Goal: Task Accomplishment & Management: Manage account settings

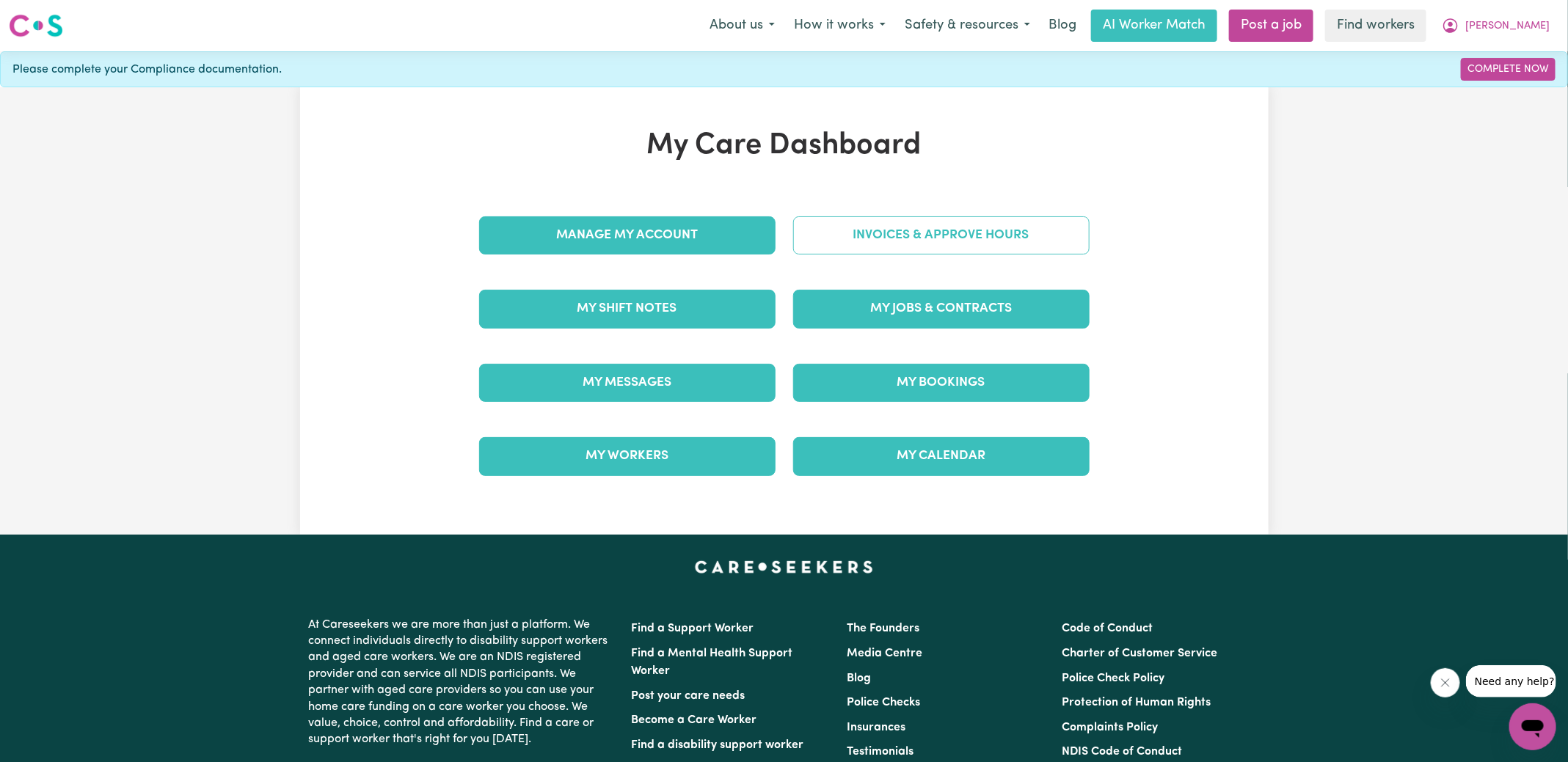
click at [829, 238] on link "Invoices & Approve Hours" at bounding box center [941, 235] width 297 height 38
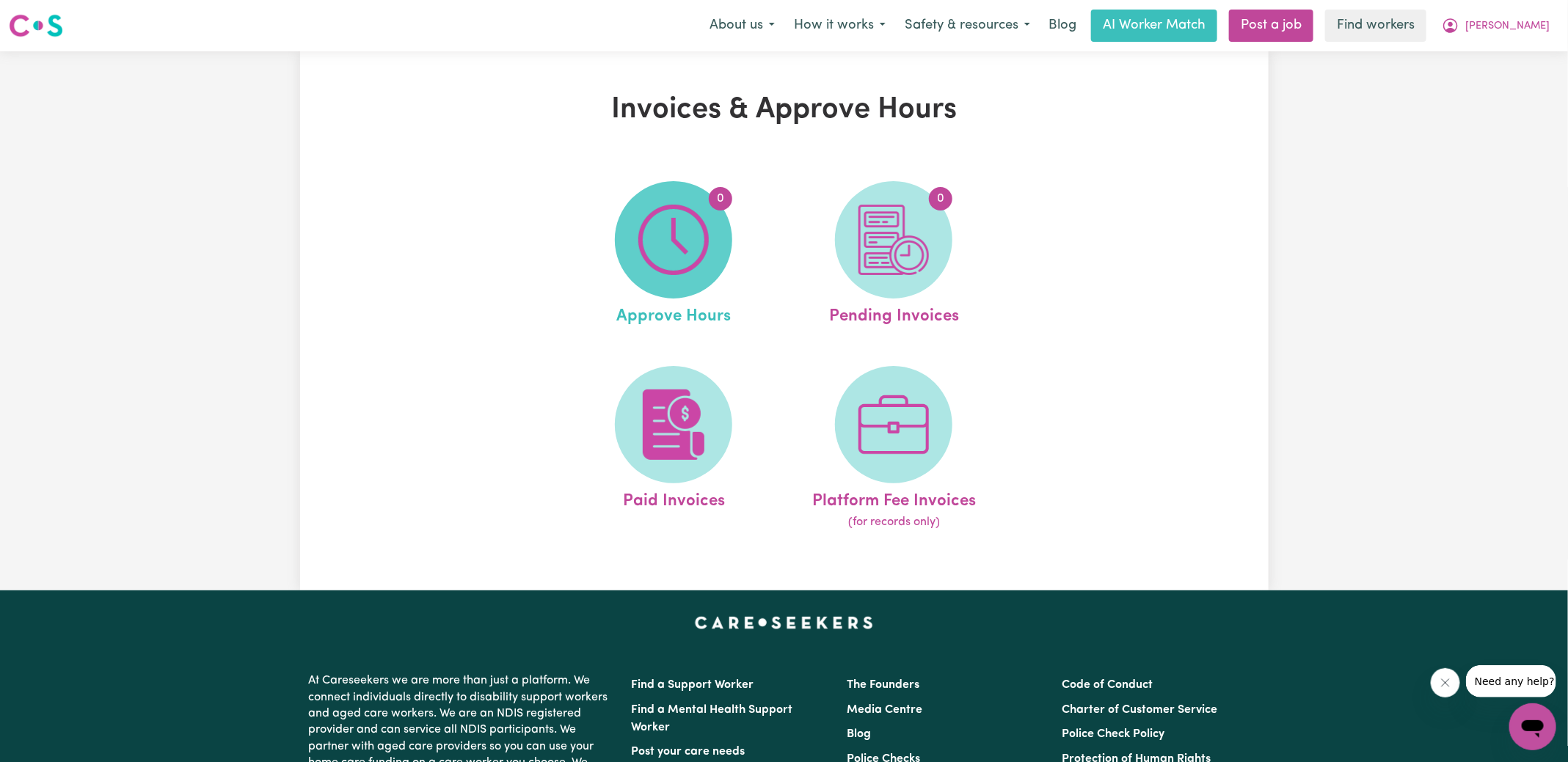
click at [690, 247] on img at bounding box center [673, 239] width 70 height 70
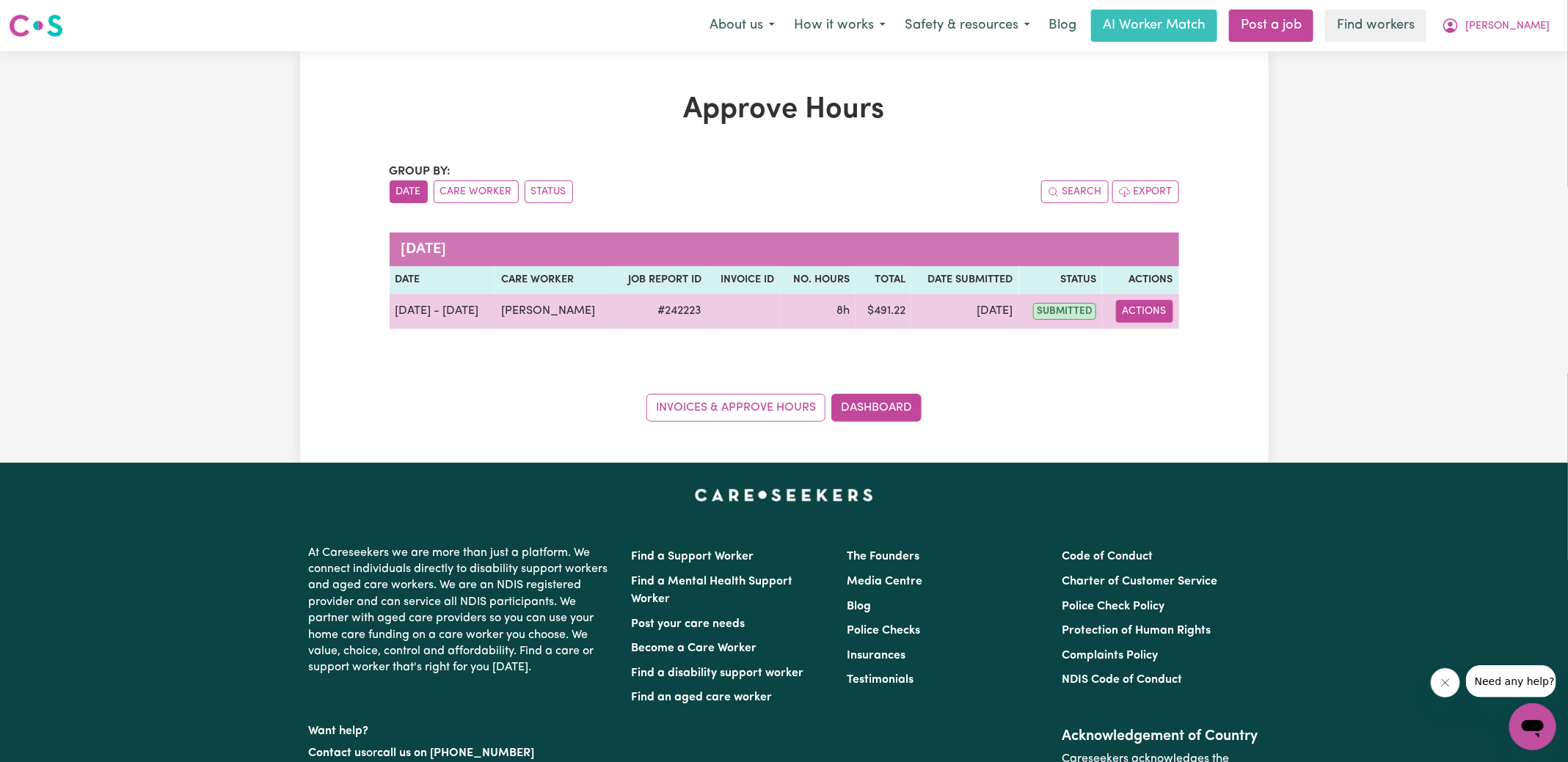
click at [1143, 312] on button "Actions" at bounding box center [1145, 312] width 57 height 23
click at [1180, 343] on link "View Job Report" at bounding box center [1181, 345] width 126 height 29
select select "pm"
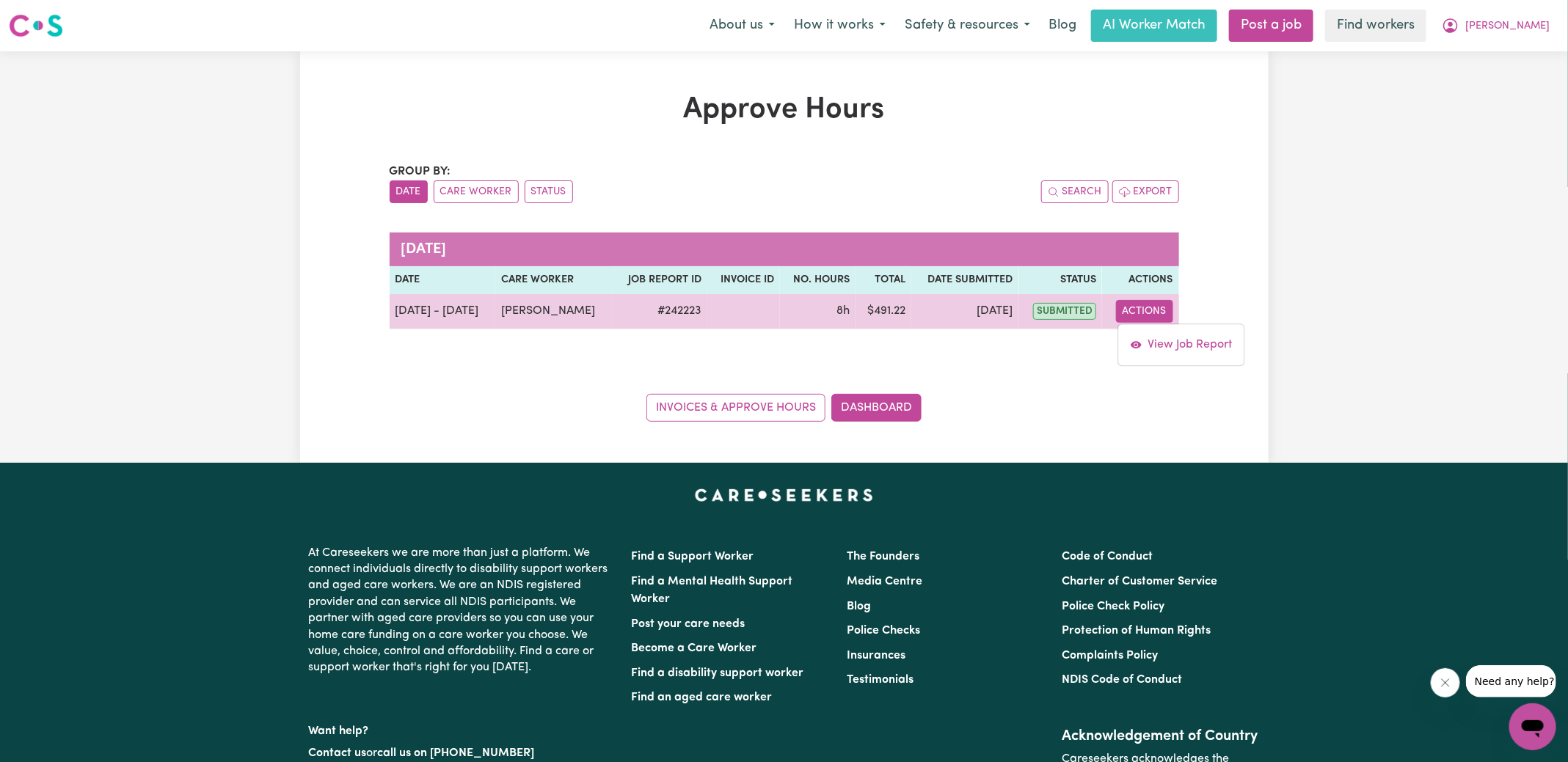
select select "pm"
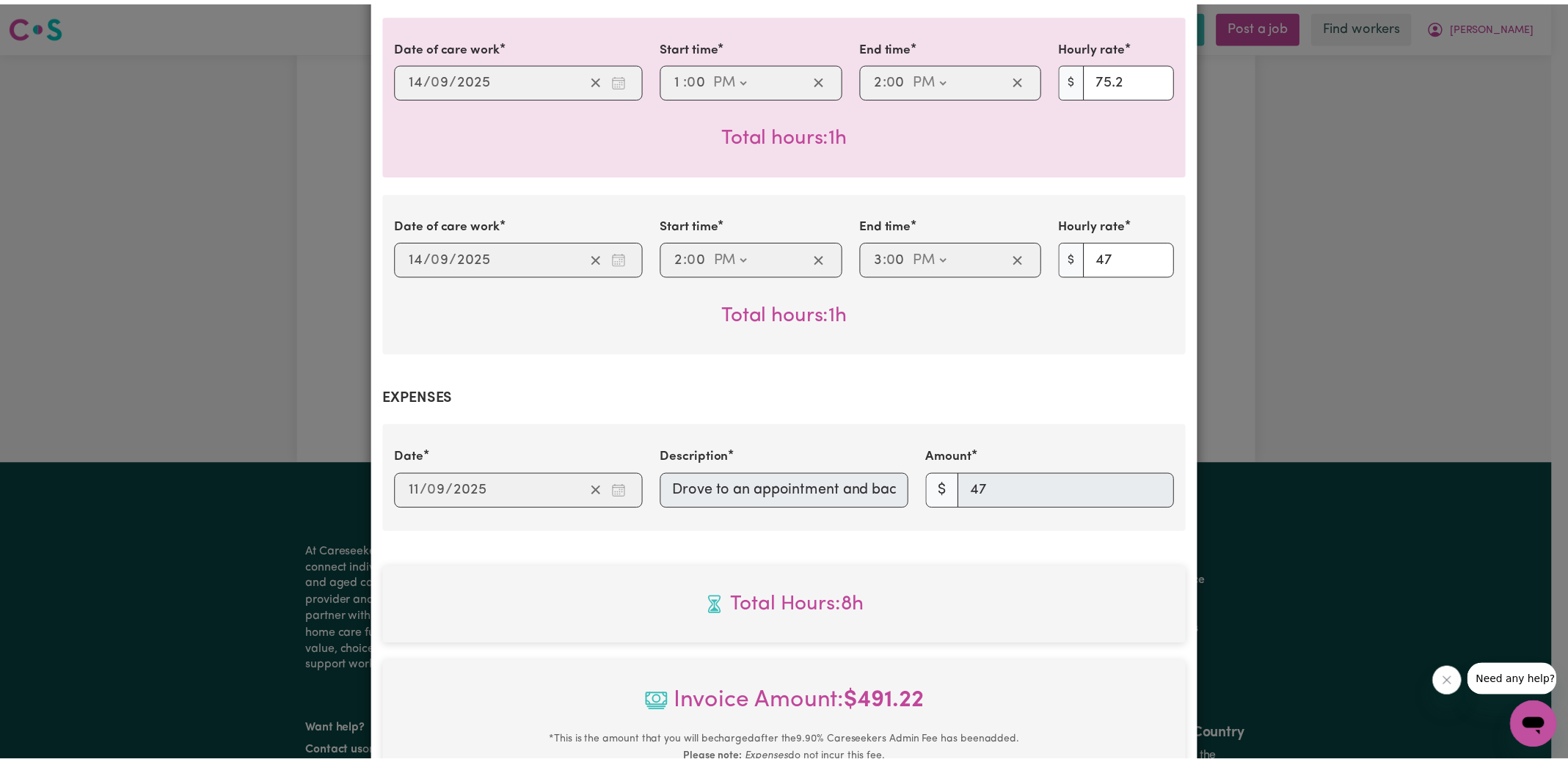
scroll to position [1013, 0]
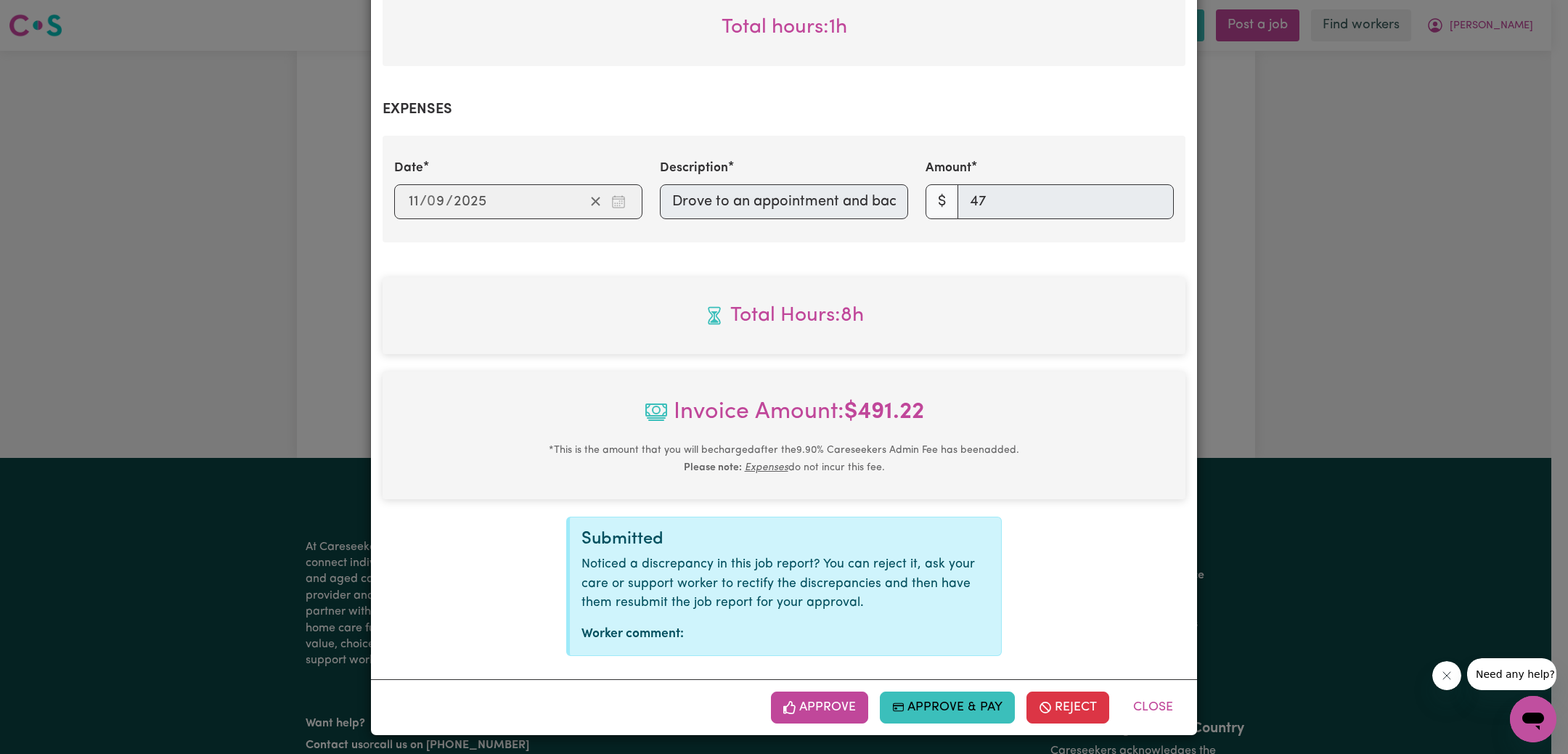
click at [832, 705] on button "Approve" at bounding box center [819, 707] width 97 height 32
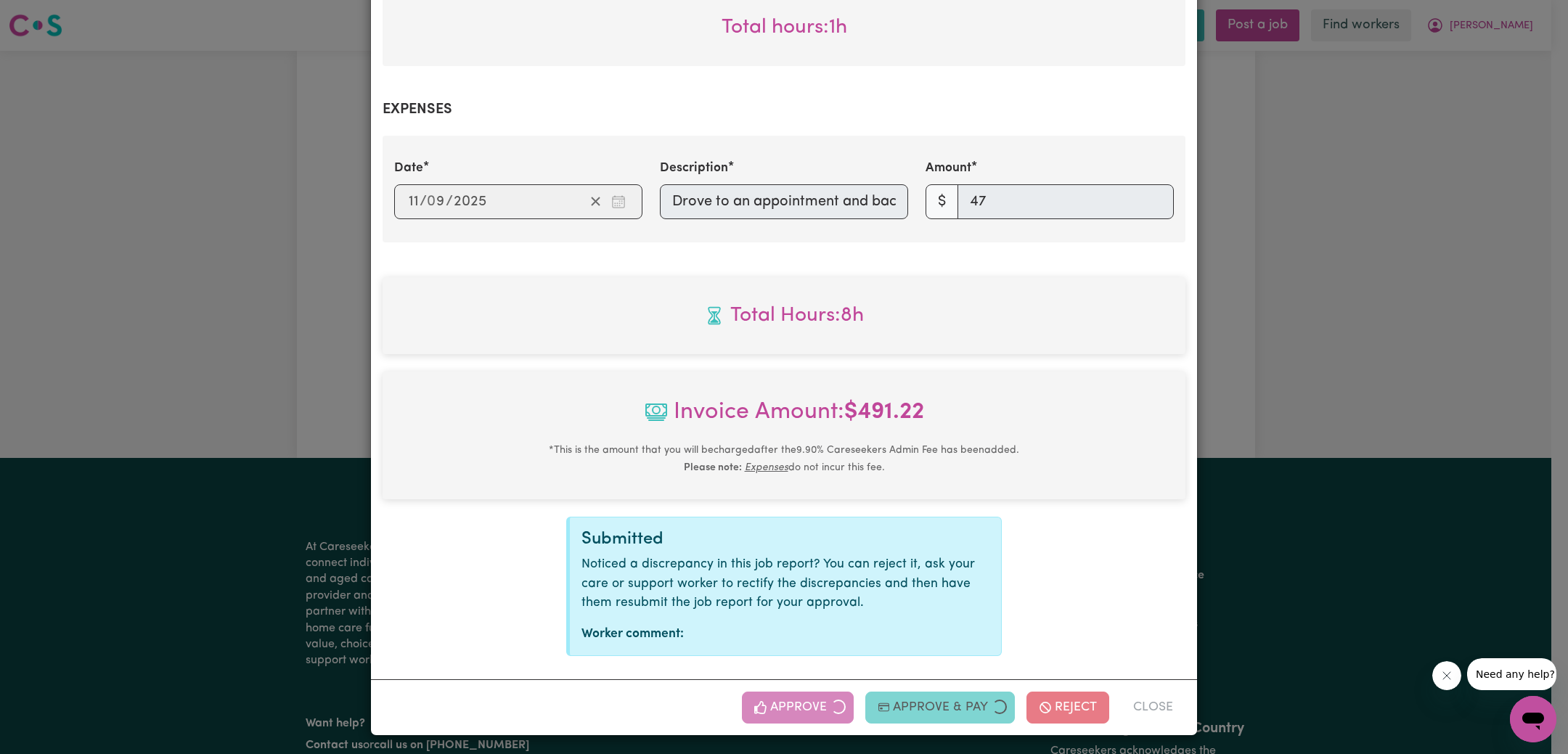
click at [1344, 379] on div "Job Report # 242223 - [PERSON_NAME] Summary Job report # 242223 Client name: [P…" at bounding box center [784, 377] width 1568 height 754
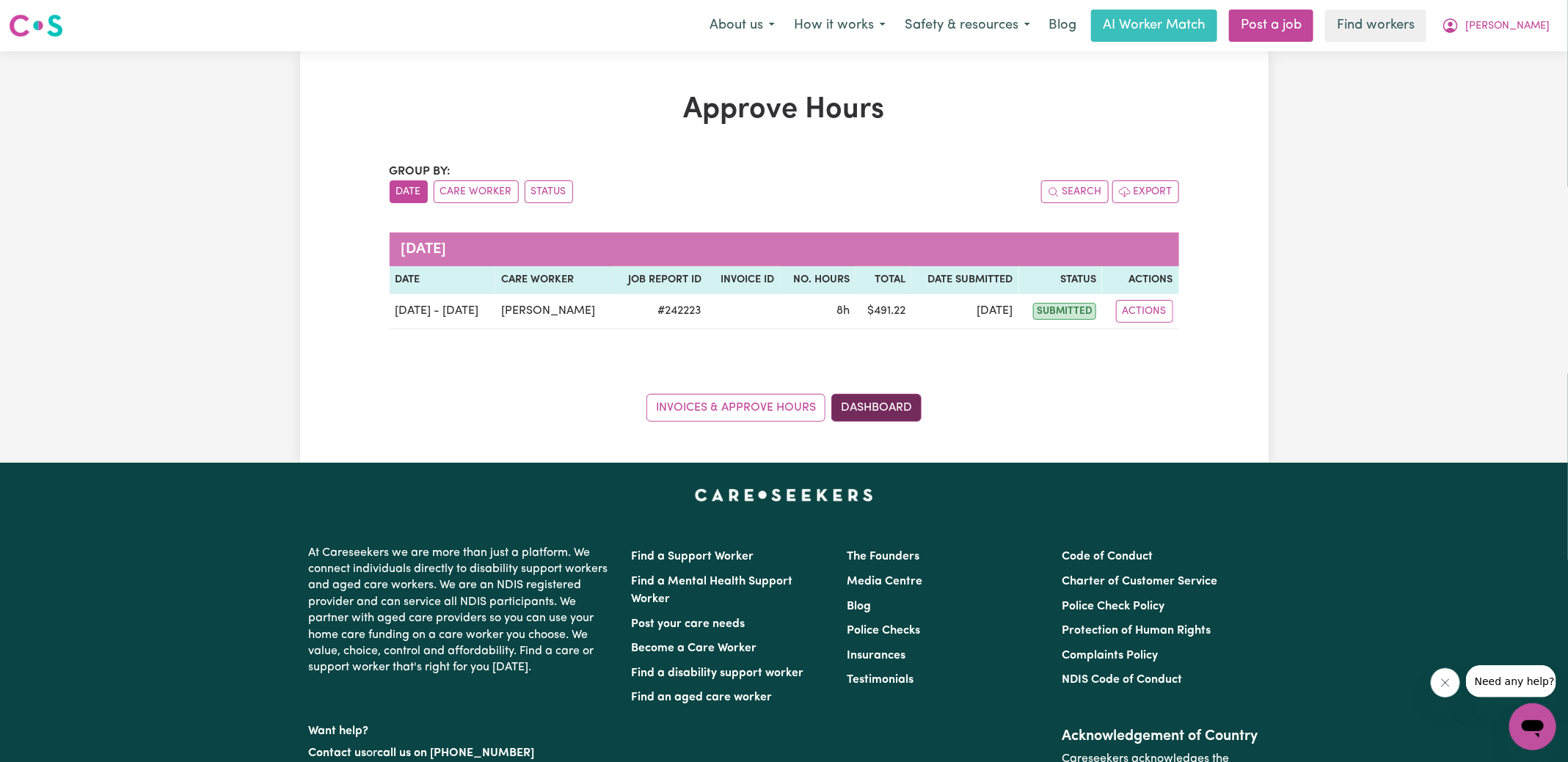
click at [873, 395] on link "Dashboard" at bounding box center [876, 408] width 90 height 28
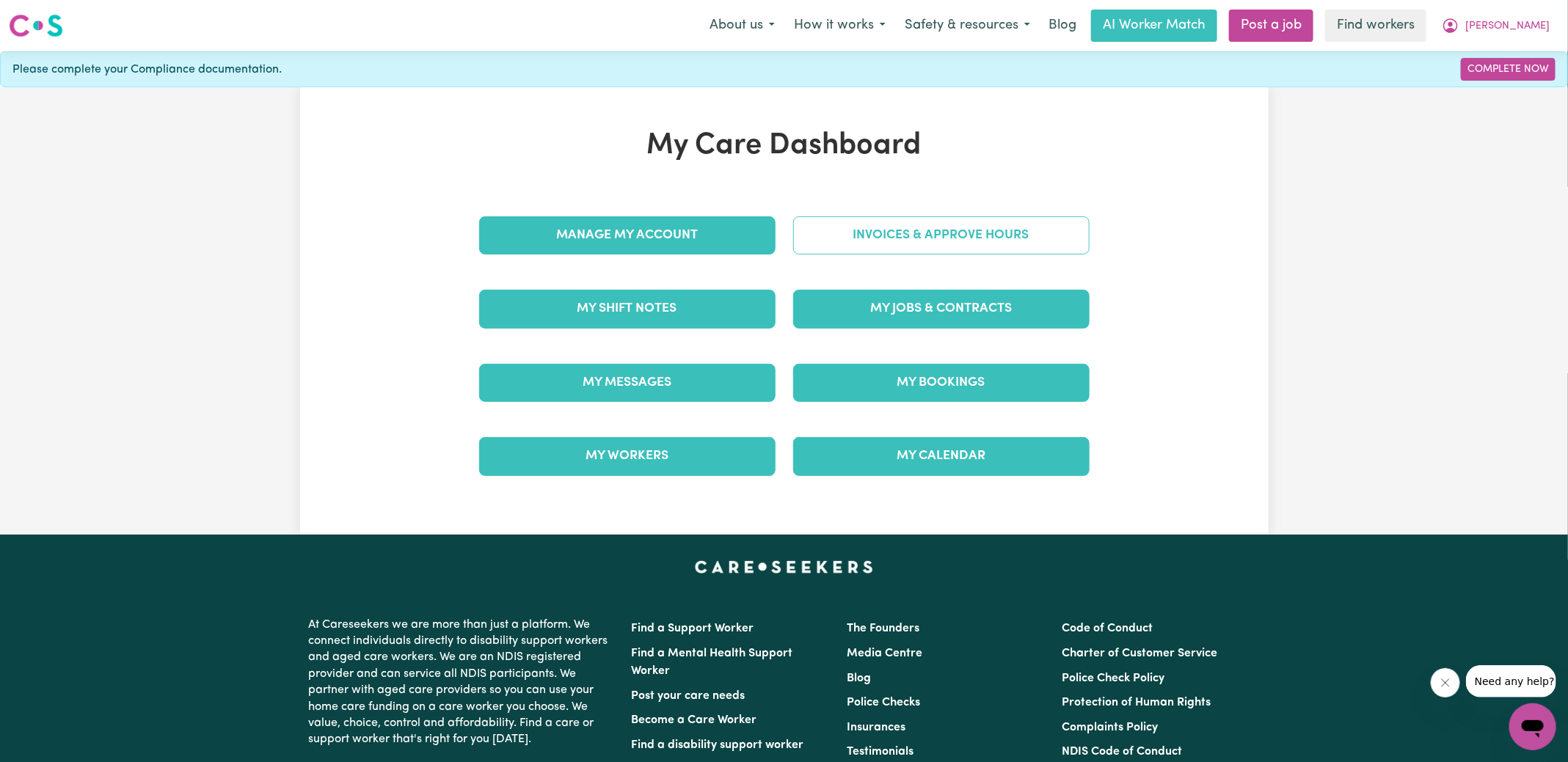
click at [877, 223] on link "Invoices & Approve Hours" at bounding box center [941, 235] width 297 height 38
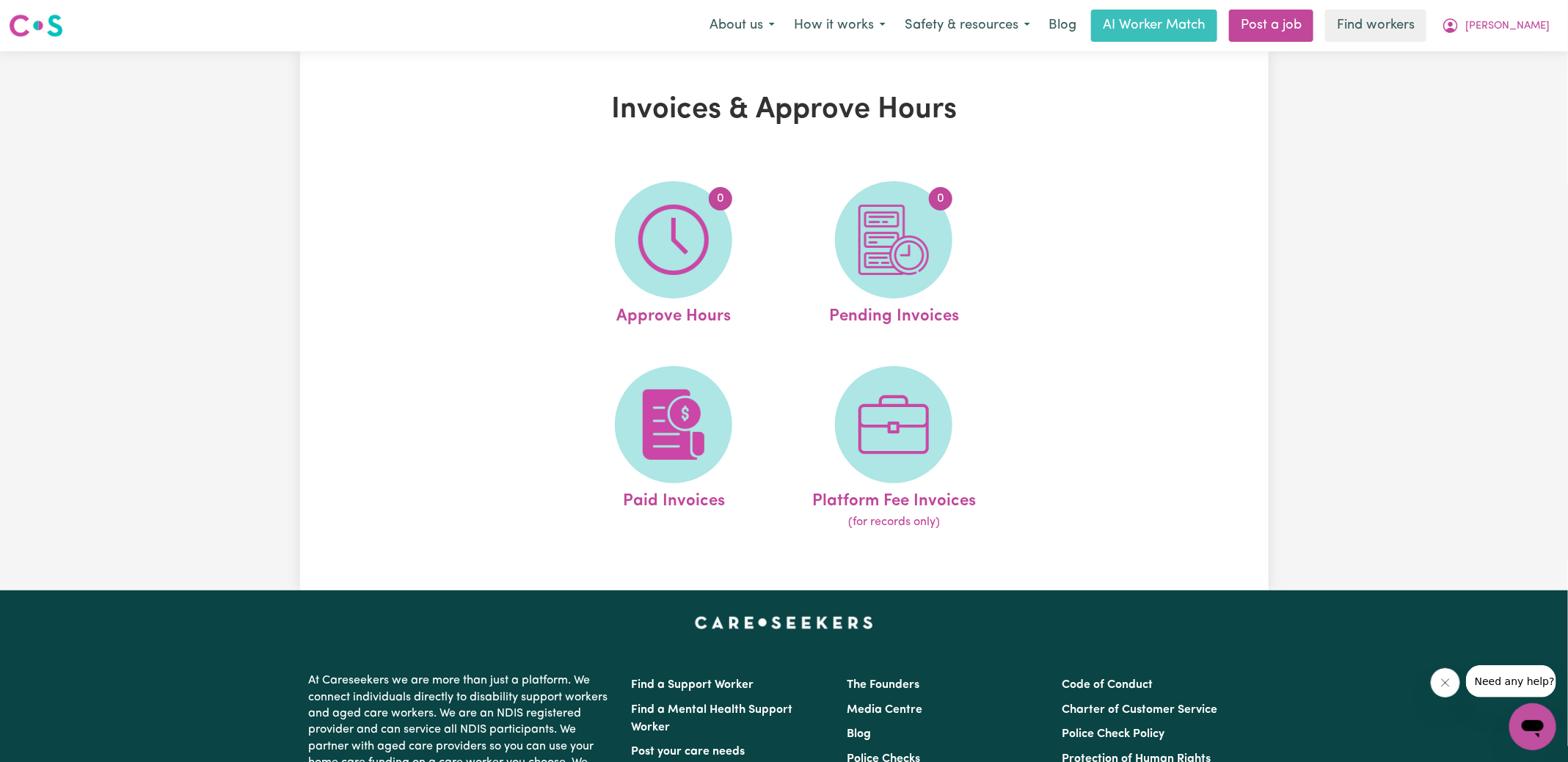
click at [895, 236] on img at bounding box center [893, 239] width 70 height 70
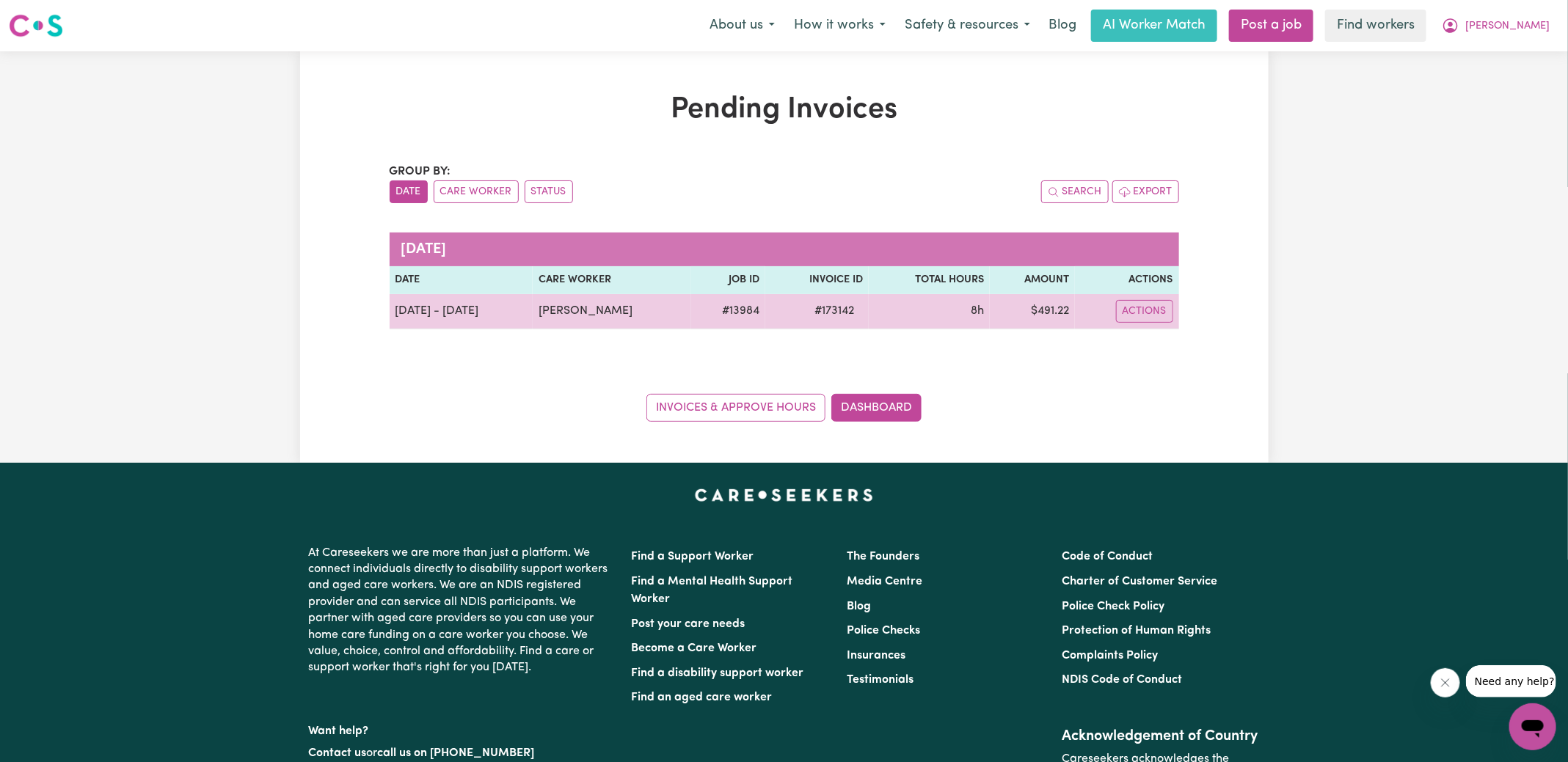
click at [828, 311] on span "# 173142" at bounding box center [834, 312] width 57 height 18
click at [827, 311] on span "# 173142" at bounding box center [834, 312] width 57 height 18
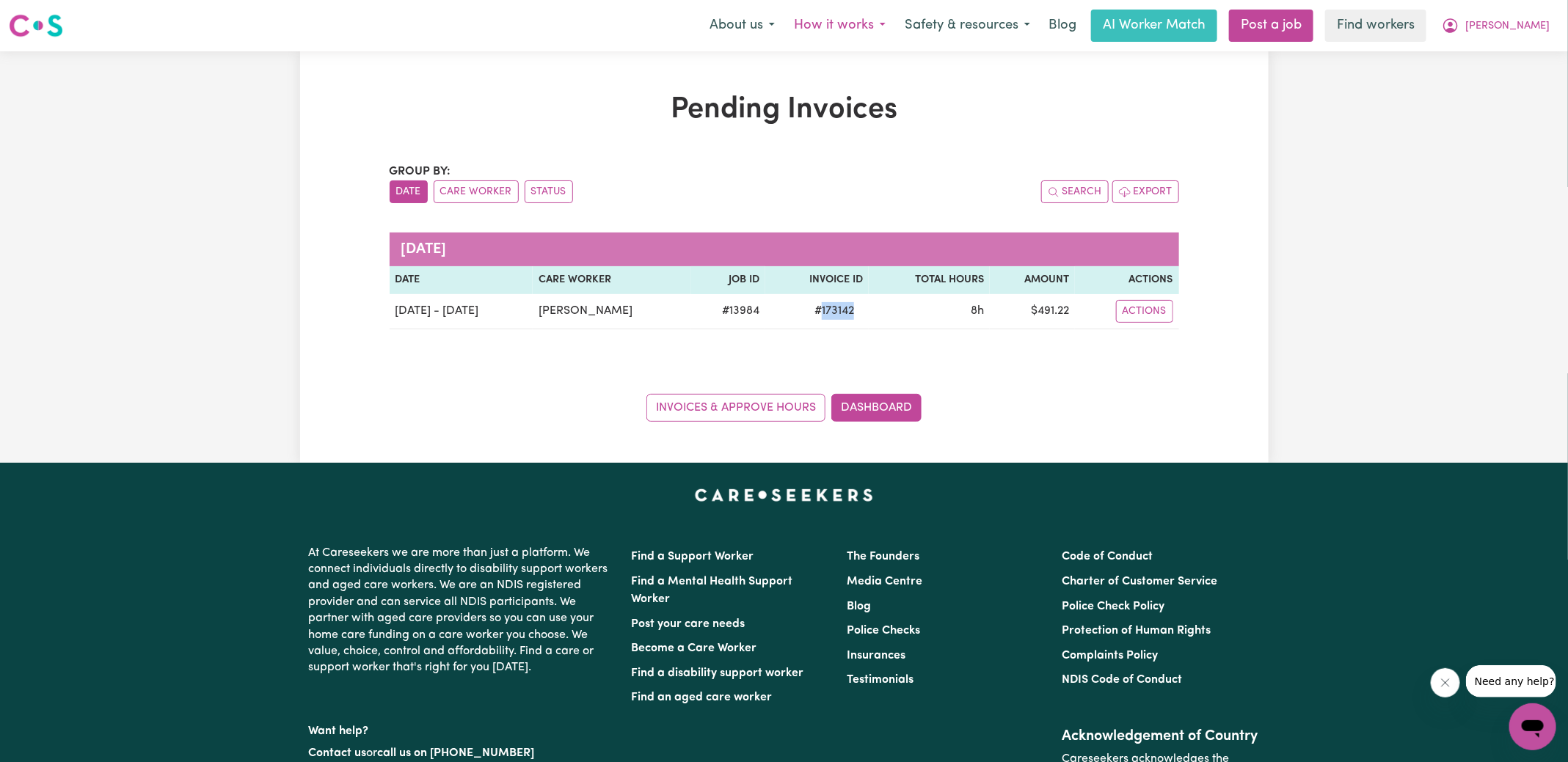
copy span "173142"
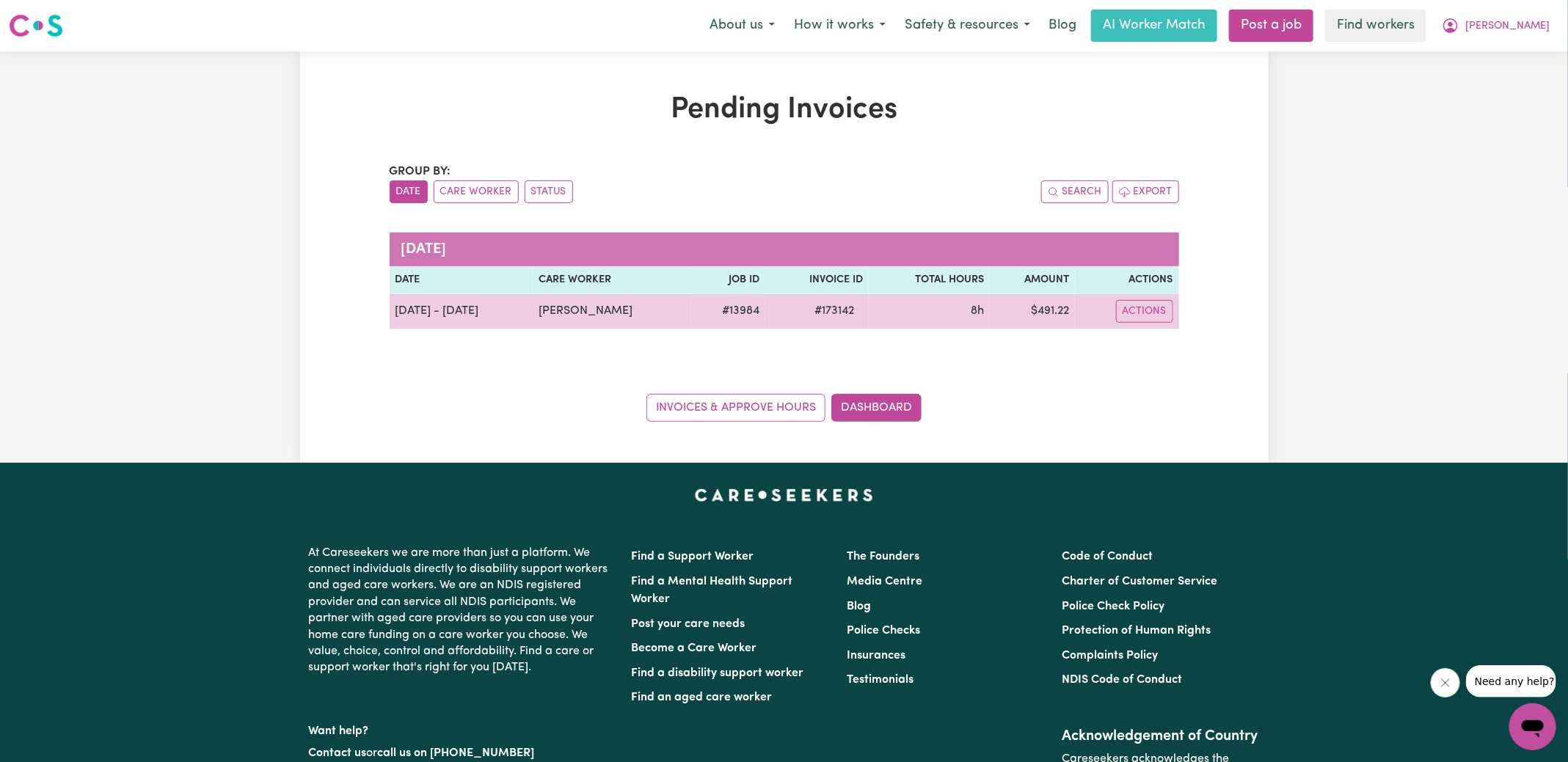
click at [1052, 308] on td "$ 491.22" at bounding box center [1033, 312] width 85 height 36
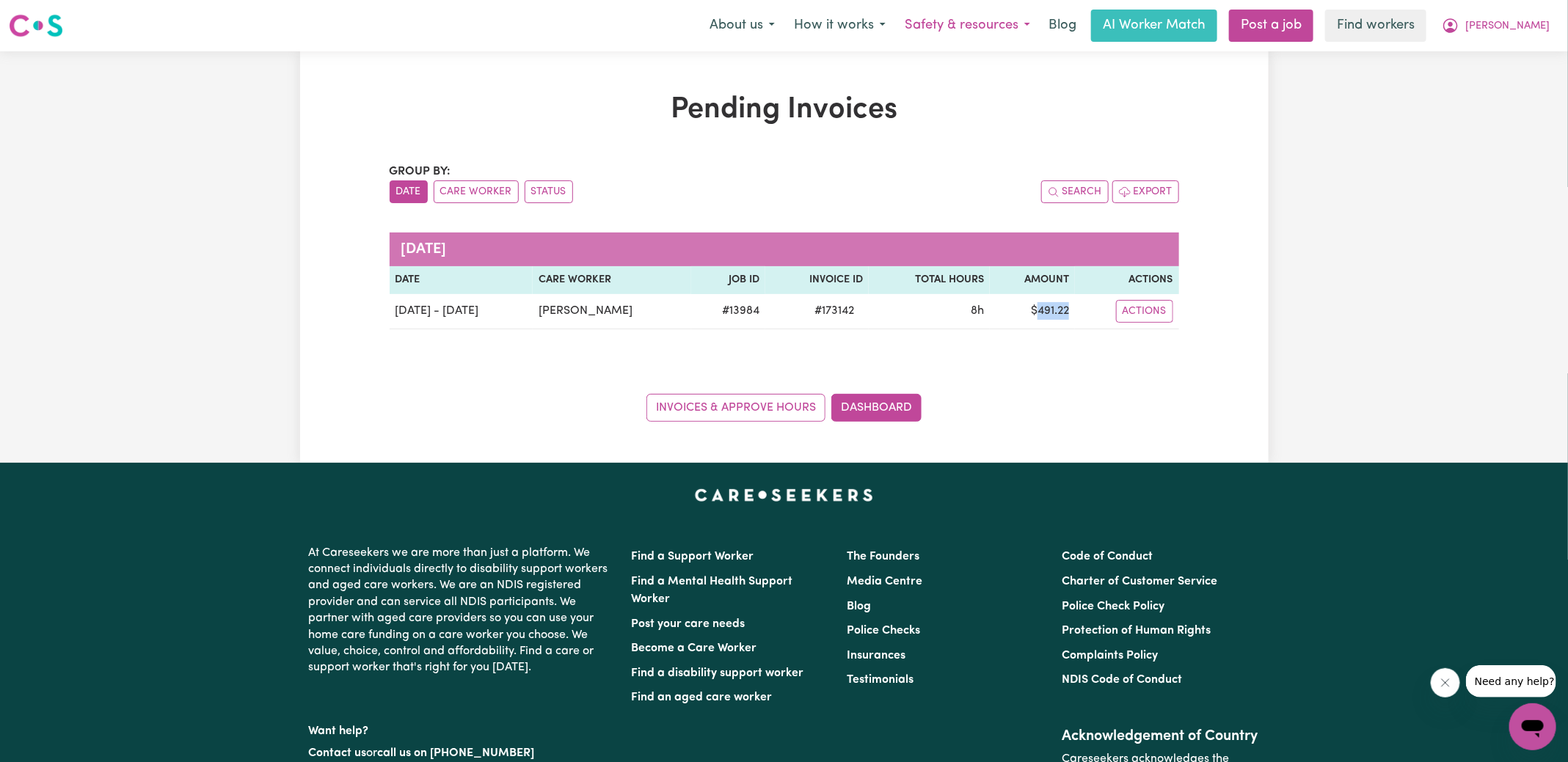
copy td "491.22"
click at [1453, 23] on icon "My Account" at bounding box center [1450, 25] width 4 height 5
click at [1484, 83] on link "Logout" at bounding box center [1500, 84] width 116 height 28
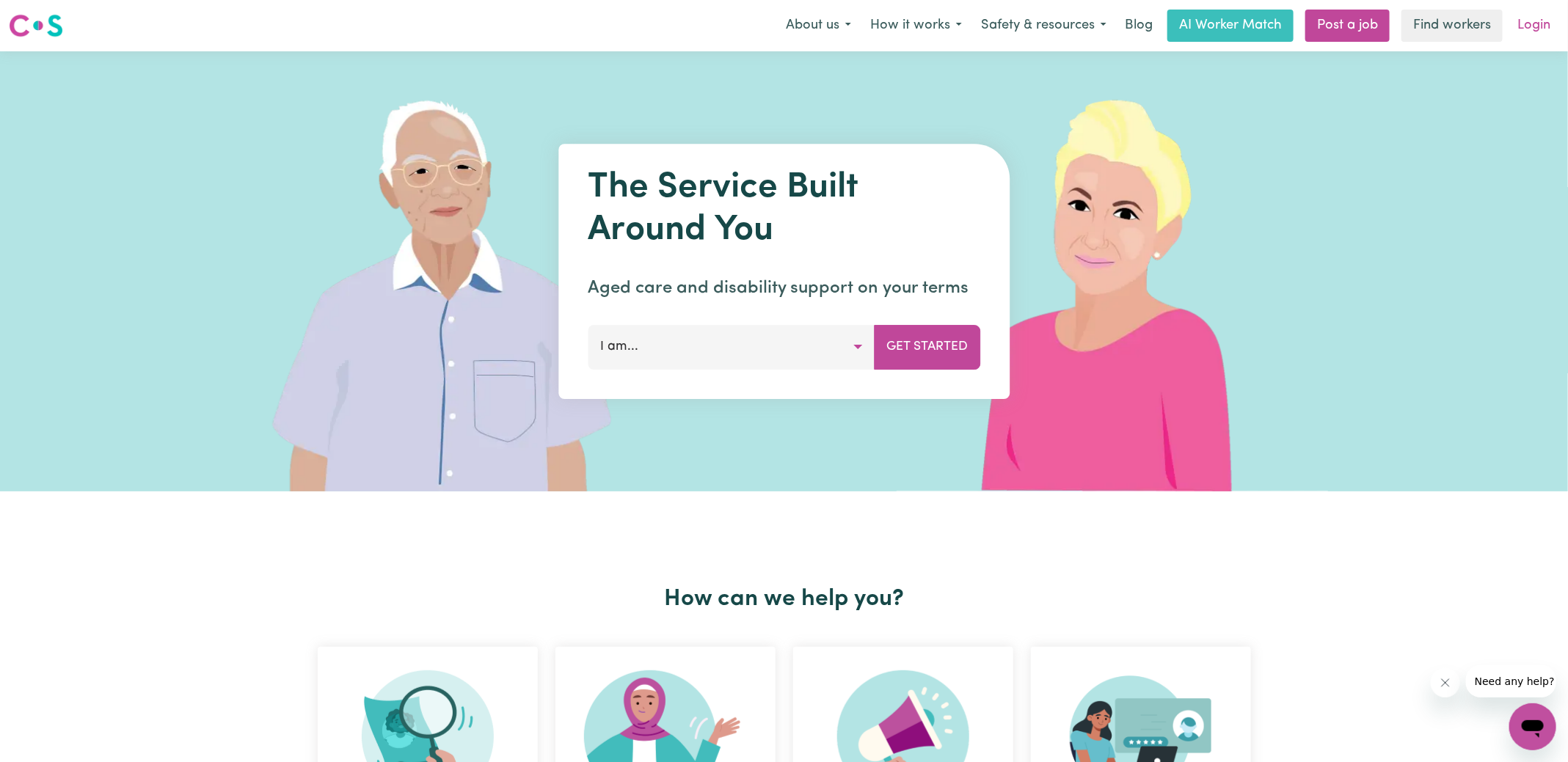
click at [1535, 29] on link "Login" at bounding box center [1534, 26] width 51 height 32
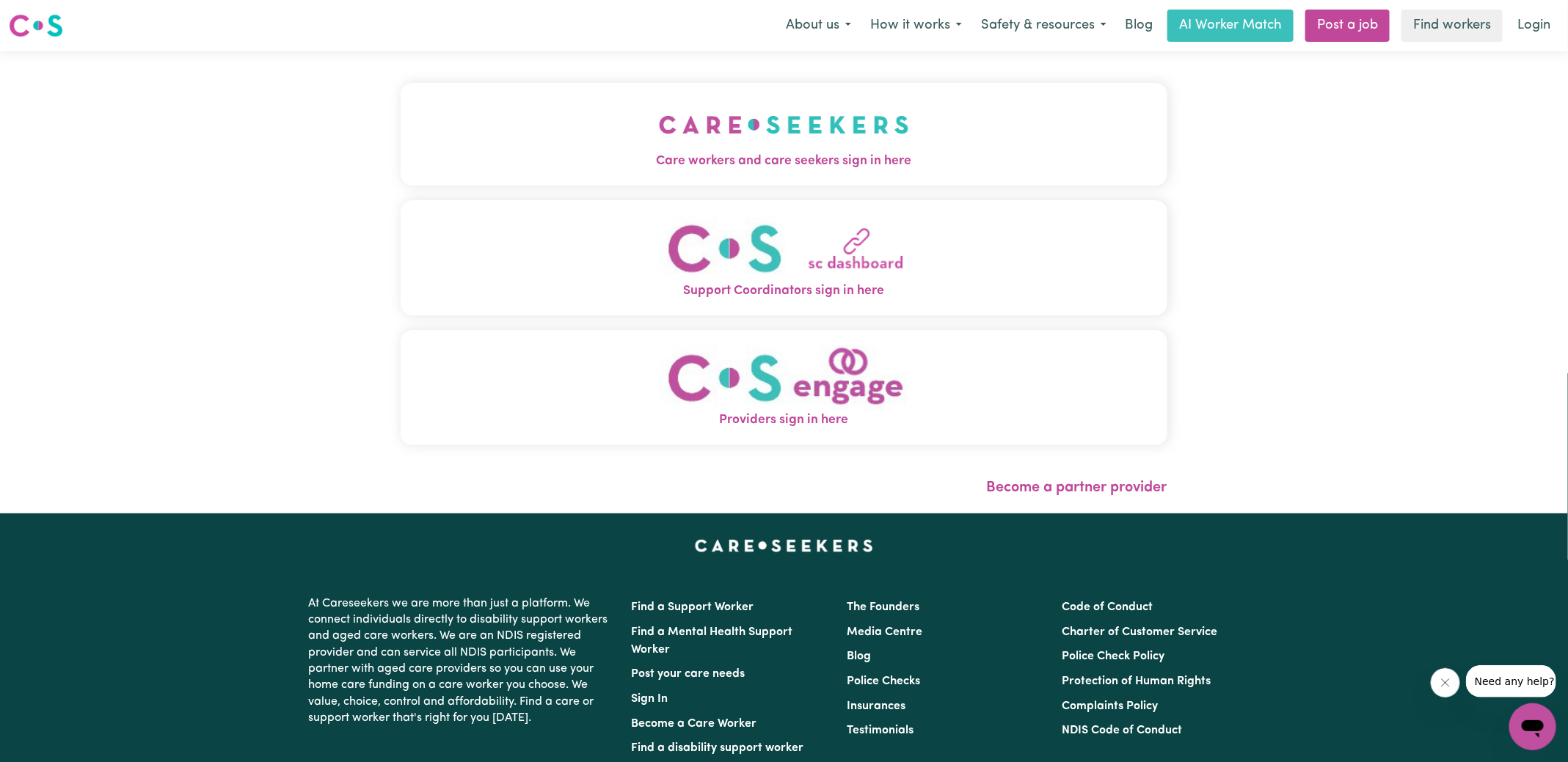
click at [622, 146] on button "Care workers and care seekers sign in here" at bounding box center [784, 134] width 767 height 102
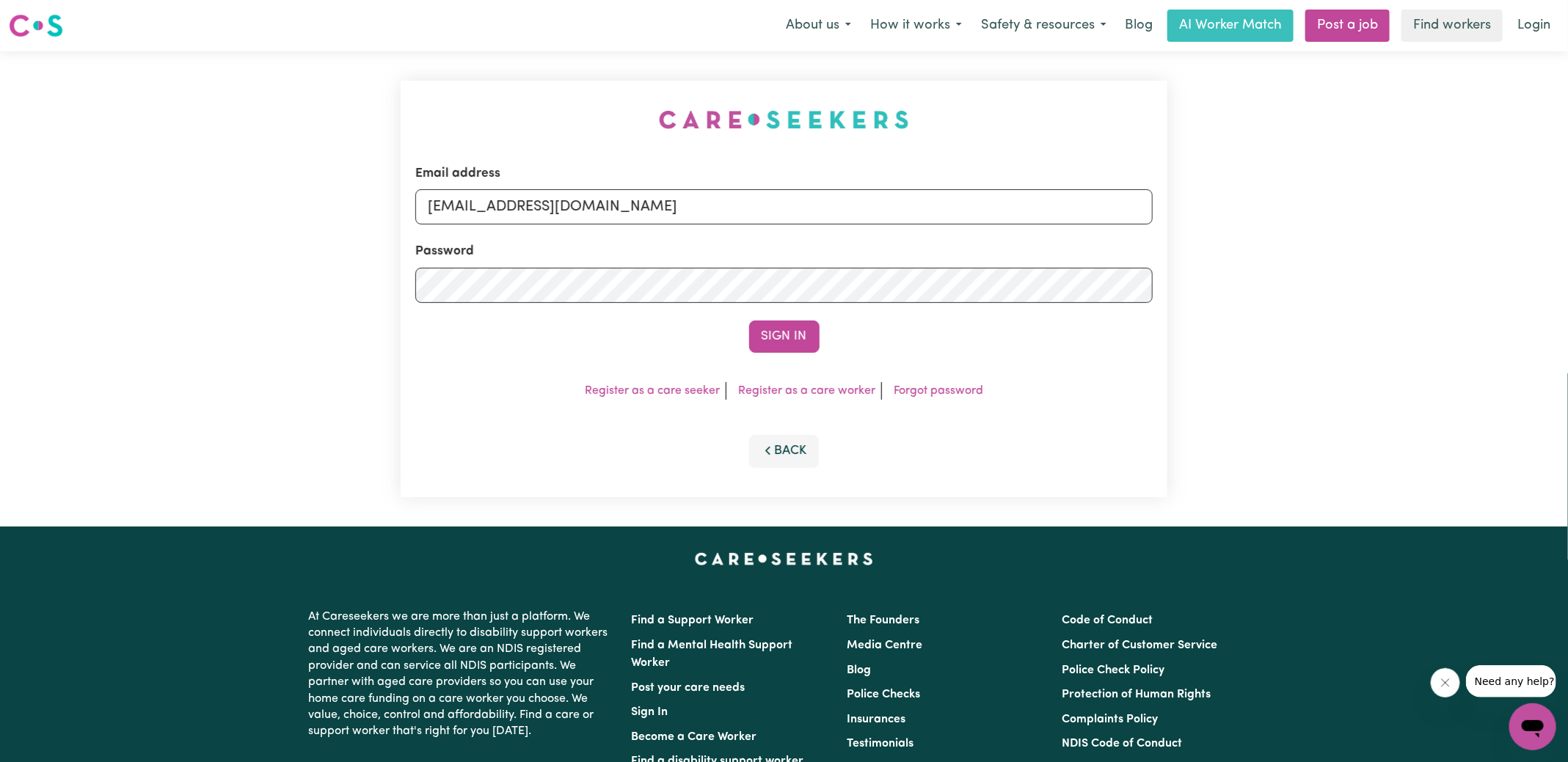
click at [549, 70] on div "Email address [EMAIL_ADDRESS][DOMAIN_NAME] Password Sign In Register as a care …" at bounding box center [784, 289] width 784 height 475
drag, startPoint x: 503, startPoint y: 207, endPoint x: 1096, endPoint y: 209, distance: 593.0
click at [1096, 209] on input "[EMAIL_ADDRESS][DOMAIN_NAME]" at bounding box center [784, 207] width 737 height 36
type input "[EMAIL_ADDRESS][DOMAIN_NAME]"
click at [750, 320] on button "Sign In" at bounding box center [784, 336] width 70 height 32
